Goal: Information Seeking & Learning: Learn about a topic

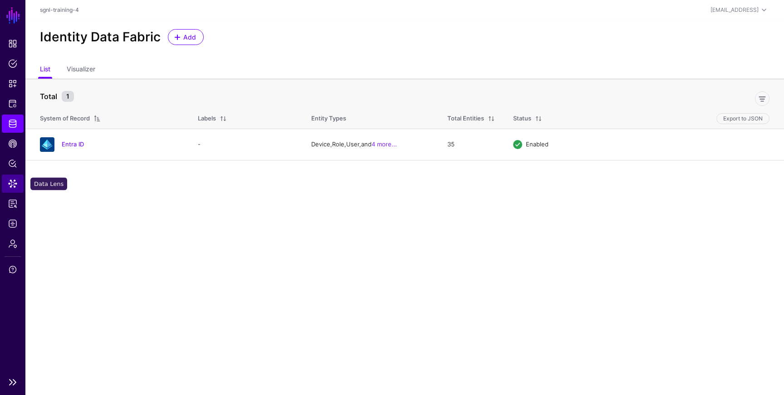
click at [15, 187] on span "Data Lens" at bounding box center [12, 183] width 9 height 9
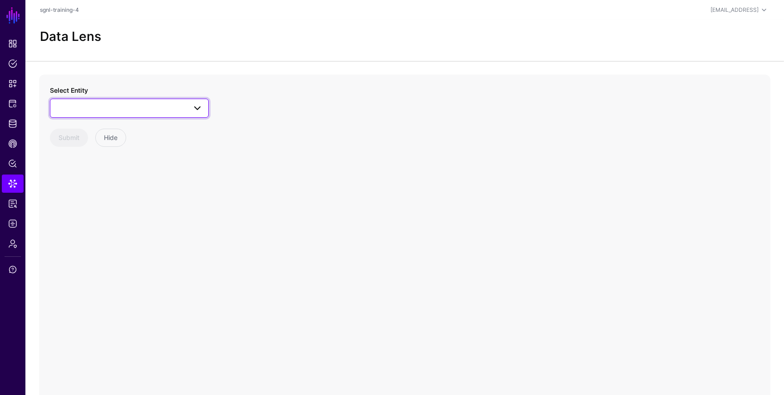
click at [126, 104] on span at bounding box center [129, 108] width 147 height 11
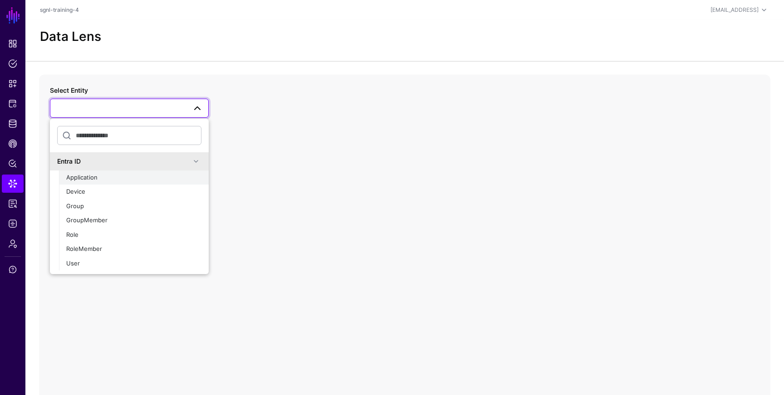
click at [89, 173] on span "Application" at bounding box center [81, 176] width 31 height 7
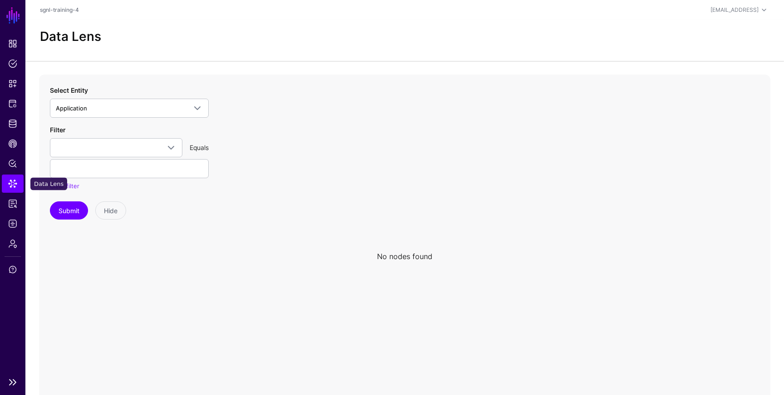
click at [12, 183] on span "Data Lens" at bounding box center [12, 183] width 9 height 9
click at [70, 12] on link "sgnl-training-4" at bounding box center [59, 9] width 39 height 7
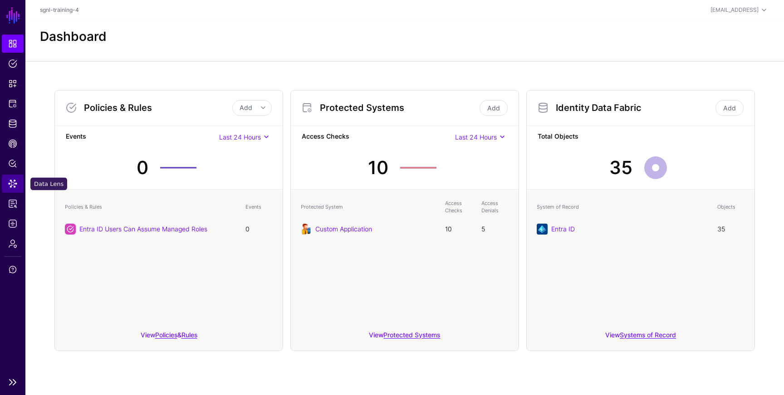
click at [15, 179] on span "Data Lens" at bounding box center [12, 183] width 9 height 9
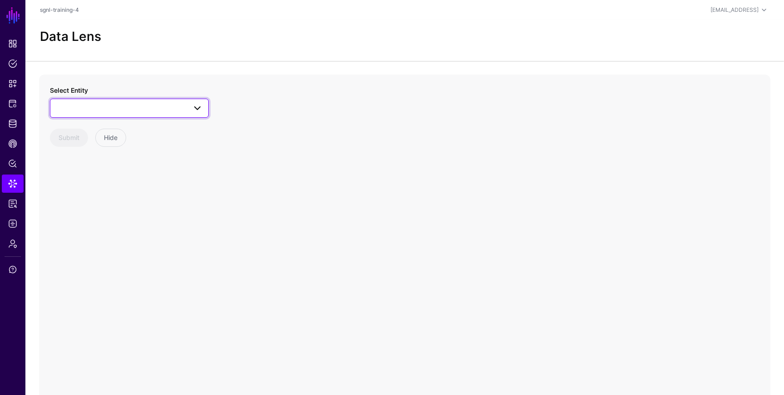
click at [188, 106] on span at bounding box center [195, 108] width 16 height 11
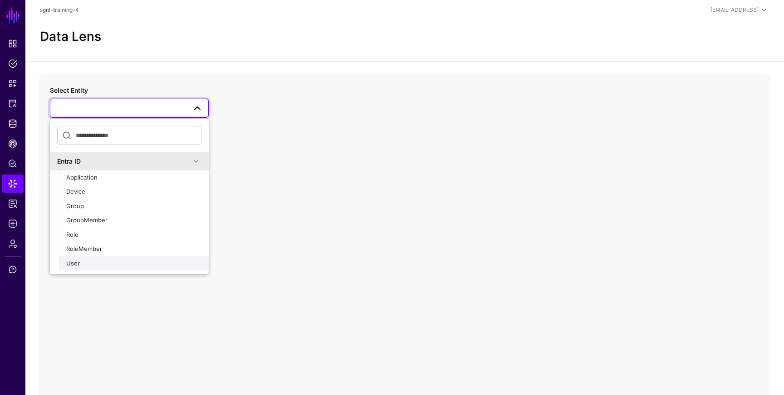
click at [105, 264] on div "User" at bounding box center [133, 263] width 135 height 9
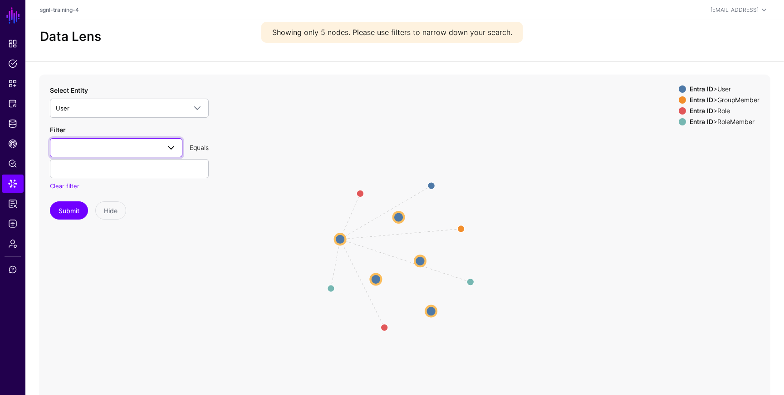
click at [172, 153] on link at bounding box center [116, 147] width 133 height 19
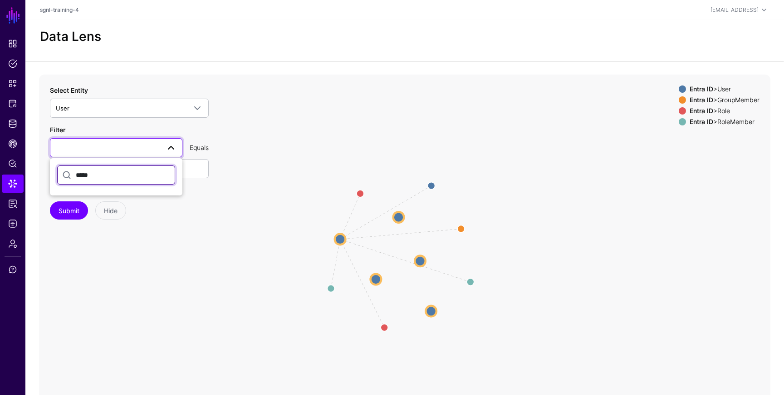
drag, startPoint x: 102, startPoint y: 177, endPoint x: 59, endPoint y: 173, distance: 42.4
click at [59, 173] on input "*****" at bounding box center [116, 174] width 118 height 19
click at [50, 201] on button "Submit" at bounding box center [69, 210] width 38 height 18
type input "*"
